Goal: Obtain resource: Obtain resource

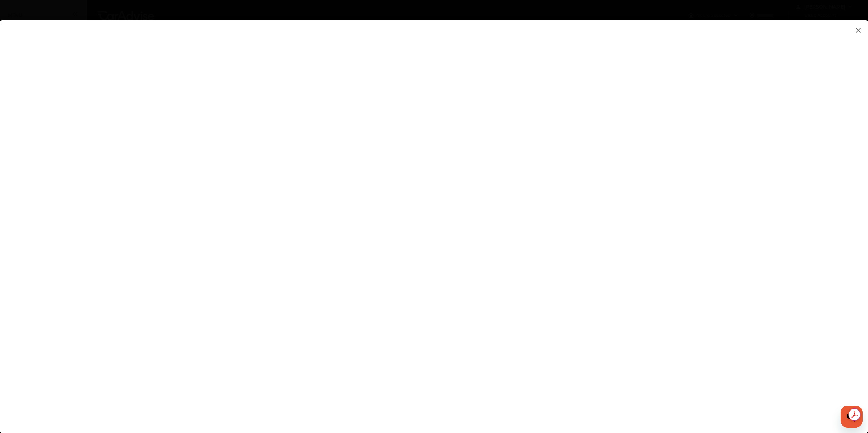
click at [592, 276] on flutter-view at bounding box center [434, 219] width 868 height 399
